Goal: Navigation & Orientation: Find specific page/section

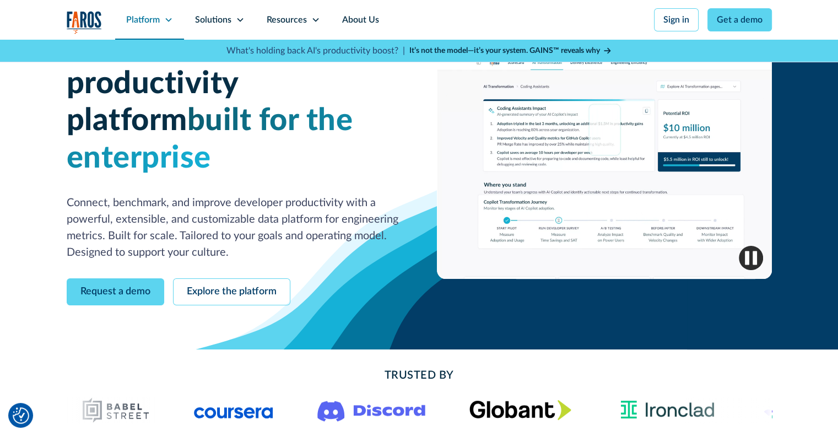
click at [164, 19] on icon at bounding box center [168, 19] width 9 height 9
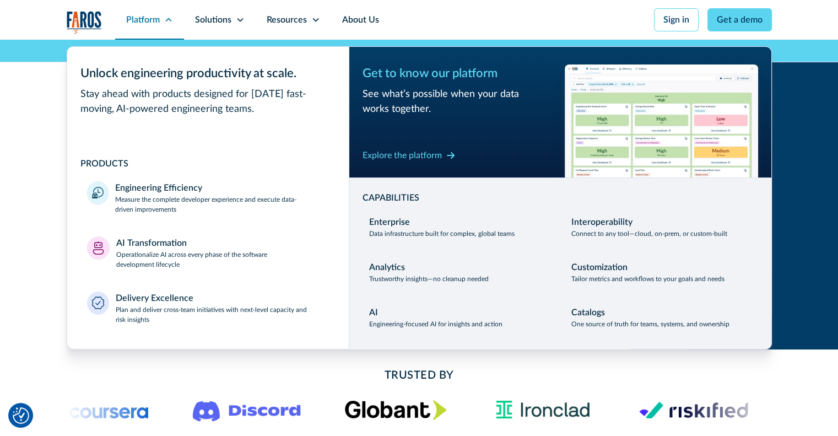
click at [165, 19] on icon at bounding box center [168, 19] width 9 height 9
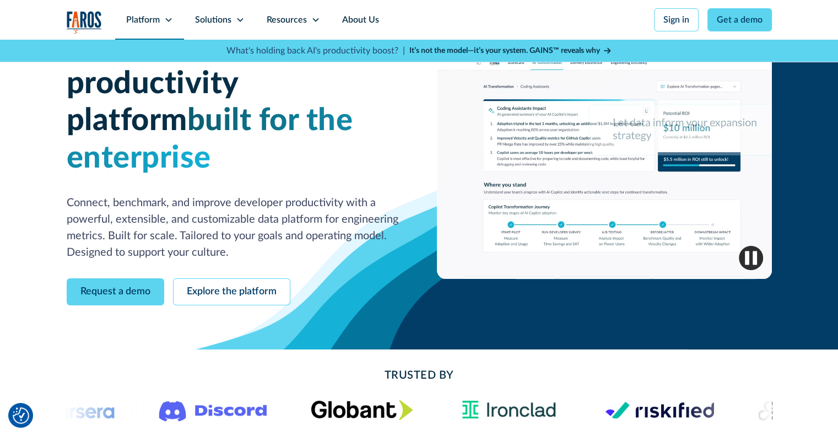
click at [165, 19] on icon at bounding box center [168, 19] width 9 height 9
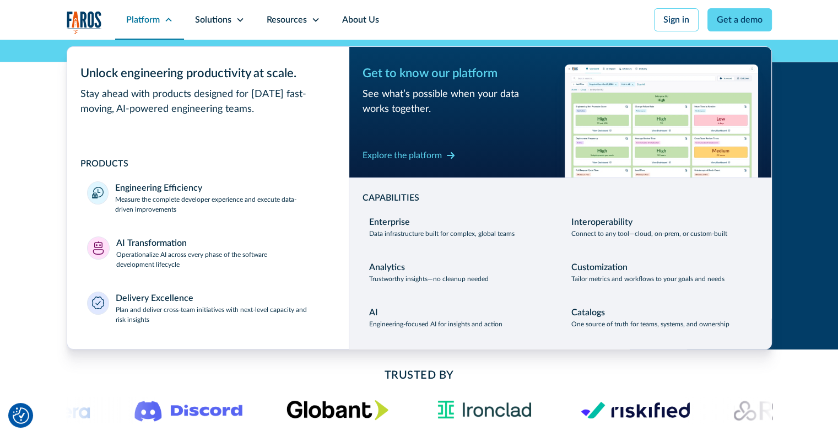
click at [165, 19] on icon at bounding box center [168, 19] width 9 height 9
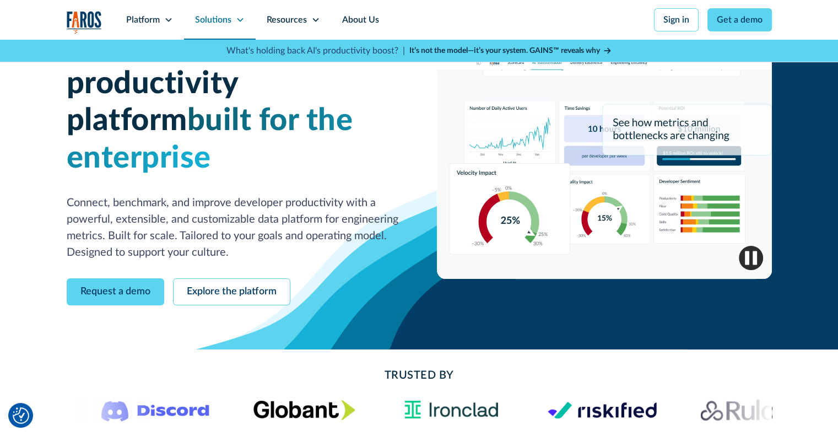
click at [238, 17] on icon at bounding box center [240, 19] width 9 height 9
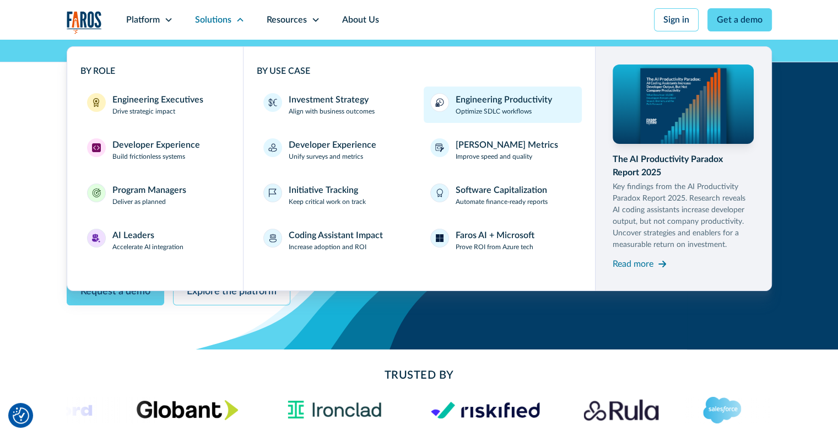
click at [522, 100] on div "Engineering Productivity" at bounding box center [504, 99] width 96 height 13
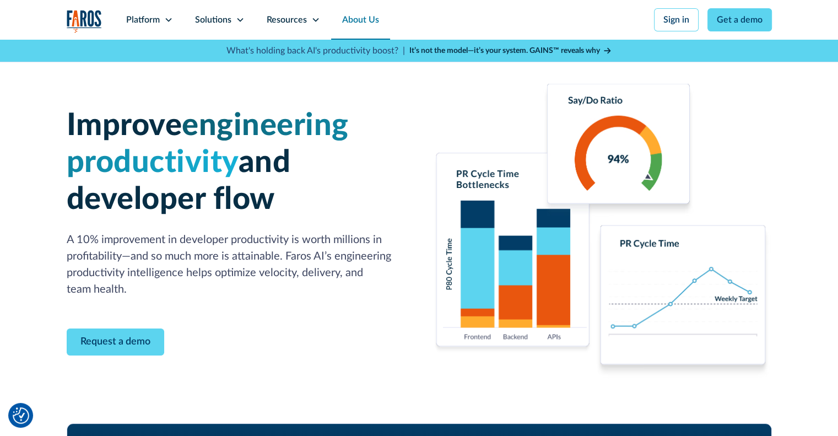
click at [367, 18] on link "About Us" at bounding box center [360, 20] width 59 height 40
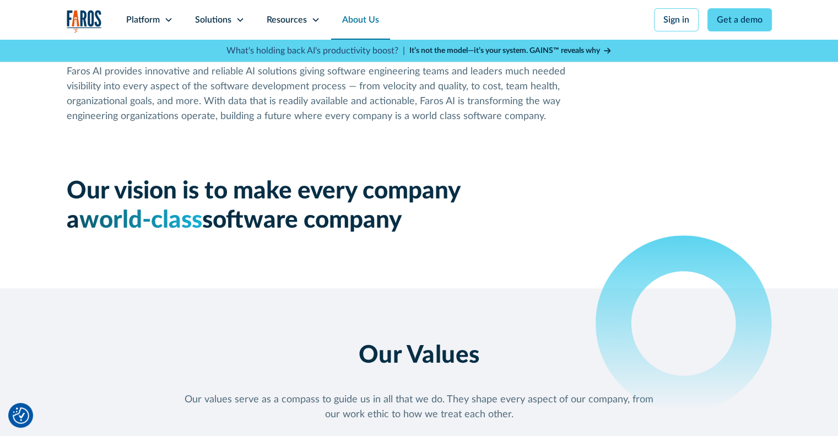
scroll to position [937, 0]
